Goal: Task Accomplishment & Management: Manage account settings

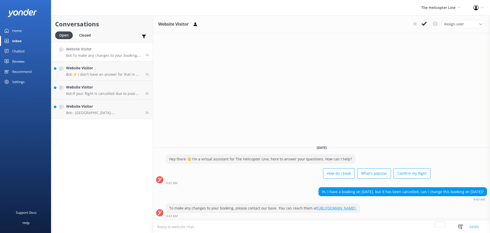
drag, startPoint x: 0, startPoint y: 0, endPoint x: 133, endPoint y: 56, distance: 144.1
click at [133, 56] on p "Bot: To make any changes to your booking, please contact our base. You can reac…" at bounding box center [103, 55] width 75 height 5
click at [426, 25] on icon at bounding box center [424, 23] width 5 height 5
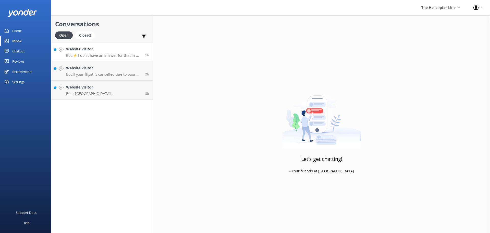
click at [111, 46] on h4 "Website Visitor" at bounding box center [103, 49] width 75 height 6
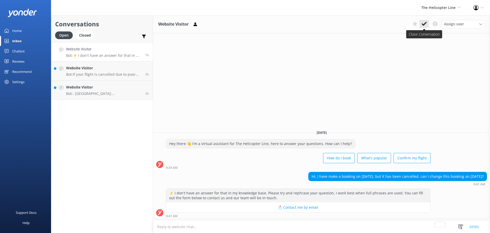
click at [424, 24] on icon at bounding box center [424, 23] width 5 height 5
click at [434, 10] on span "The Helicopter Line Milford Sound Scenic Flights The Helicopter Line Glacier He…" at bounding box center [441, 8] width 39 height 6
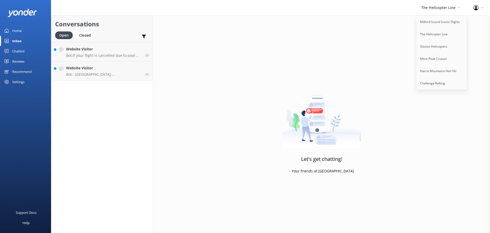
click at [320, 66] on div "Let's get chatting! - Your friends at [GEOGRAPHIC_DATA]" at bounding box center [321, 131] width 337 height 233
click at [133, 48] on h4 "Website Visitor" at bounding box center [103, 49] width 75 height 6
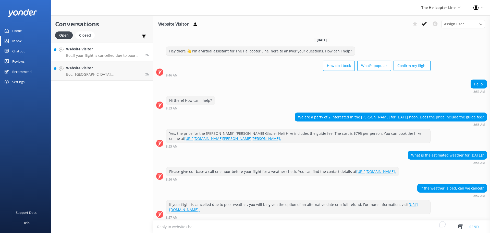
scroll to position [6, 0]
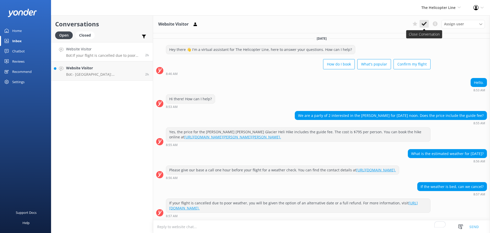
click at [425, 23] on icon at bounding box center [424, 23] width 5 height 5
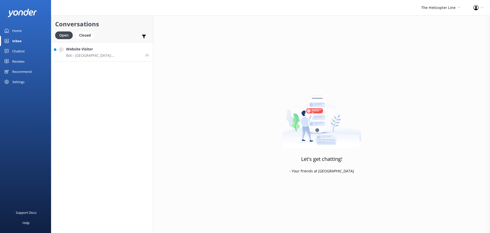
click at [120, 45] on link "Website Visitor Bot: - [GEOGRAPHIC_DATA]: [PHONE_NUMBER] - Fox Glacier: [PHONE_…" at bounding box center [102, 51] width 102 height 19
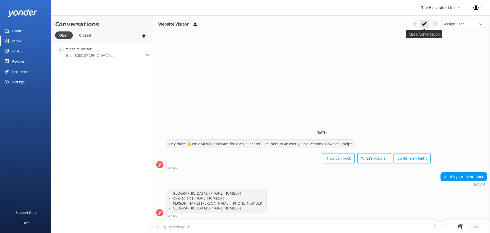
click at [424, 23] on icon at bounding box center [424, 23] width 5 height 5
click at [441, 11] on div "The Helicopter Line Milford Sound Scenic Flights The Helicopter Line Glacier He…" at bounding box center [441, 7] width 52 height 15
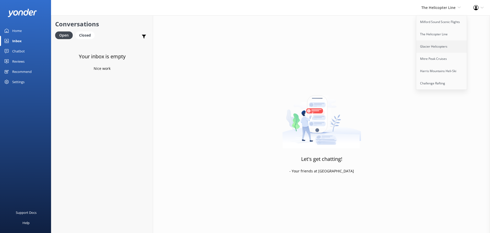
click at [445, 46] on link "Glacier Helicopters" at bounding box center [442, 46] width 51 height 12
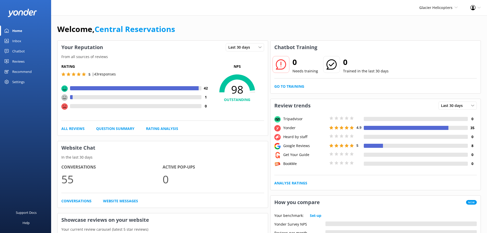
click at [25, 40] on link "Inbox" at bounding box center [25, 41] width 51 height 10
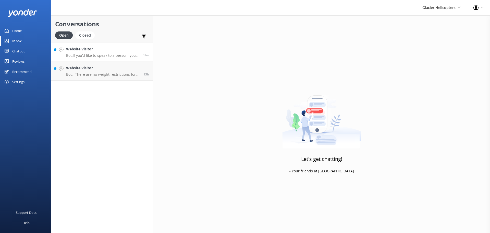
click at [126, 48] on h4 "Website Visitor" at bounding box center [102, 49] width 73 height 6
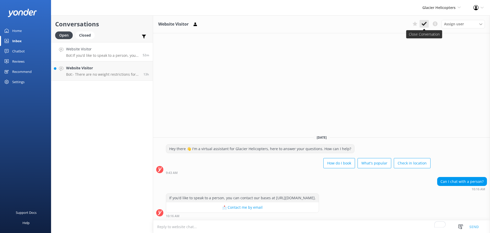
click at [425, 23] on use at bounding box center [424, 24] width 5 height 4
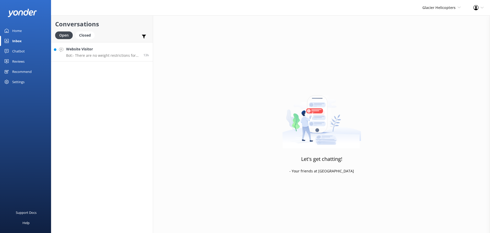
click at [121, 43] on link "Website Visitor Bot: - There are no weight restrictions for passengers, but one…" at bounding box center [102, 51] width 102 height 19
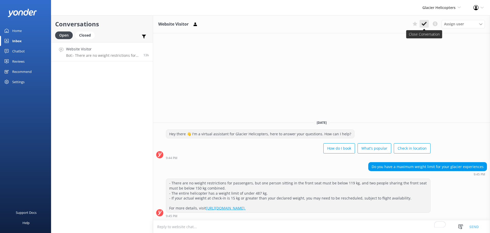
click at [427, 24] on icon at bounding box center [424, 23] width 5 height 5
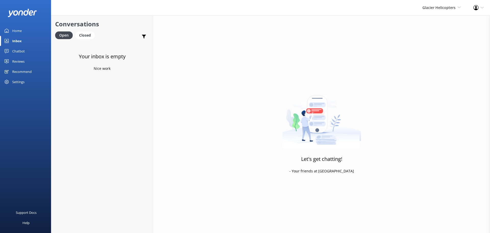
click at [26, 38] on link "Inbox" at bounding box center [25, 41] width 51 height 10
click at [432, 7] on span "Glacier Helicopters" at bounding box center [439, 7] width 33 height 5
